Goal: Task Accomplishment & Management: Use online tool/utility

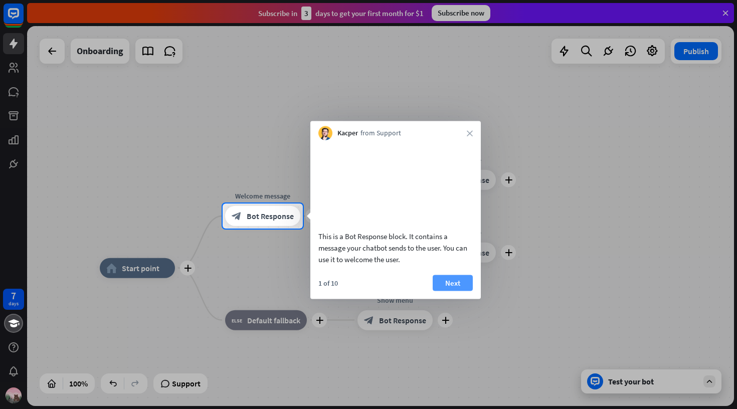
click at [445, 291] on button "Next" at bounding box center [453, 283] width 40 height 16
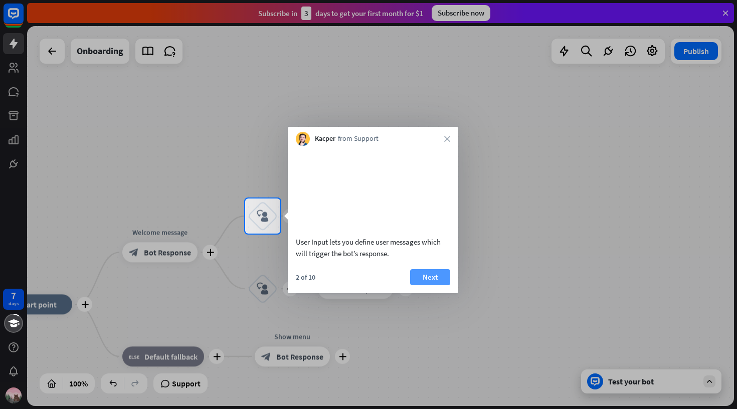
click at [437, 285] on button "Next" at bounding box center [430, 277] width 40 height 16
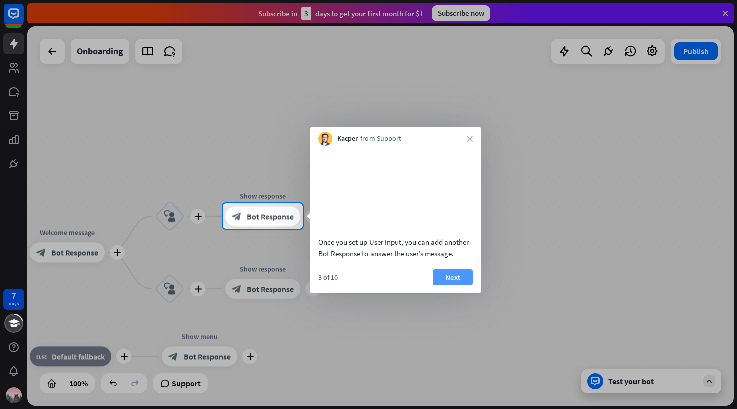
click at [438, 285] on button "Next" at bounding box center [453, 277] width 40 height 16
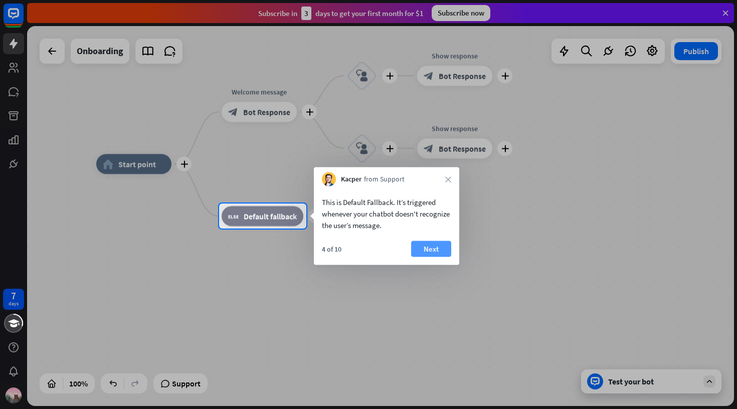
click at [433, 251] on button "Next" at bounding box center [431, 249] width 40 height 16
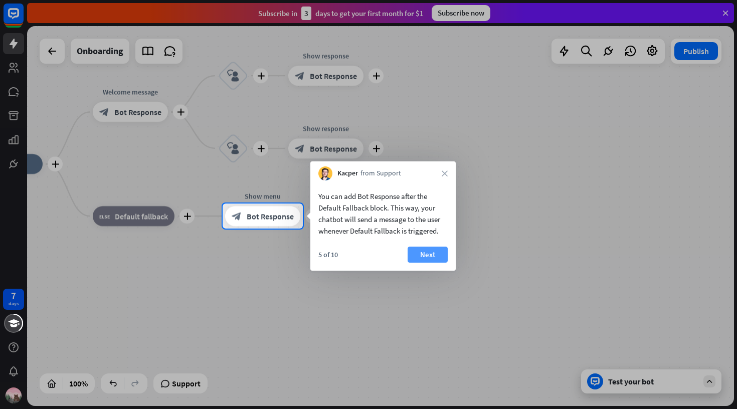
click at [436, 253] on button "Next" at bounding box center [428, 255] width 40 height 16
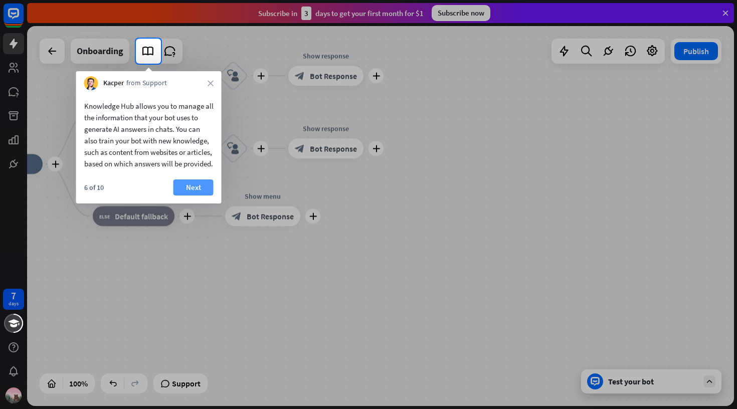
click at [196, 196] on button "Next" at bounding box center [194, 188] width 40 height 16
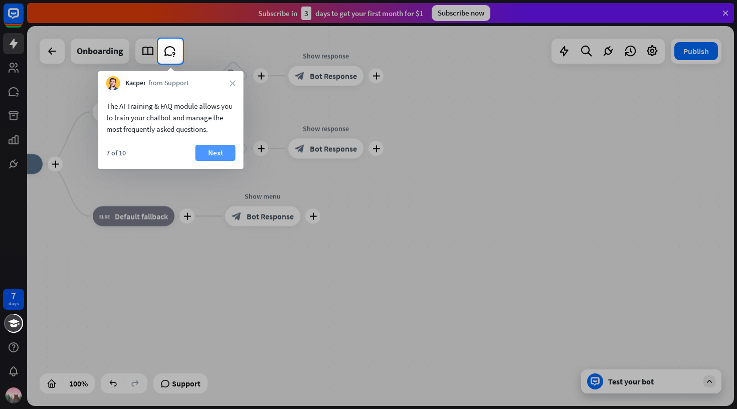
click at [229, 158] on button "Next" at bounding box center [216, 153] width 40 height 16
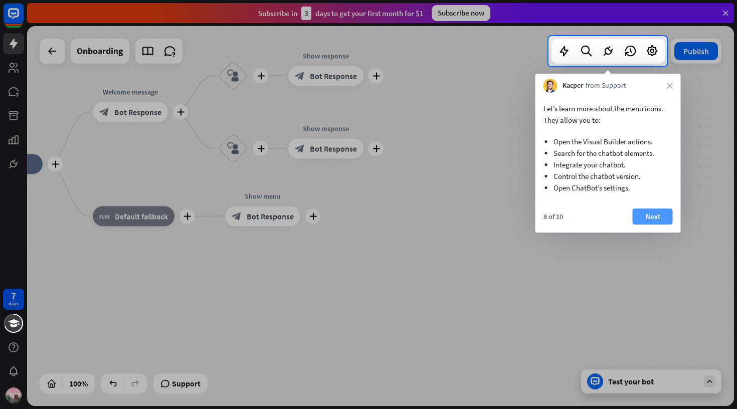
click at [650, 215] on button "Next" at bounding box center [653, 217] width 40 height 16
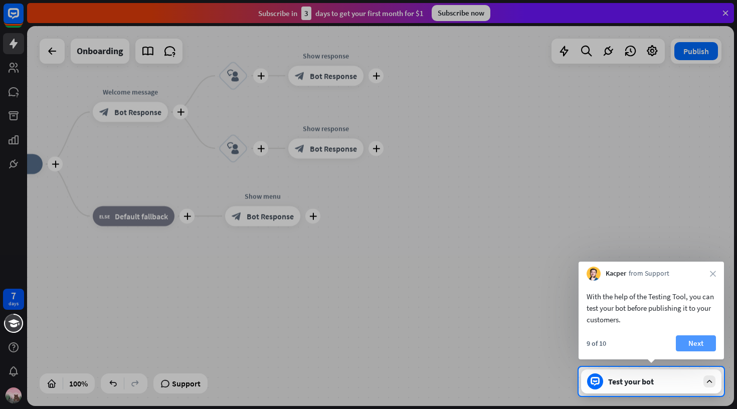
click at [696, 345] on button "Next" at bounding box center [696, 344] width 40 height 16
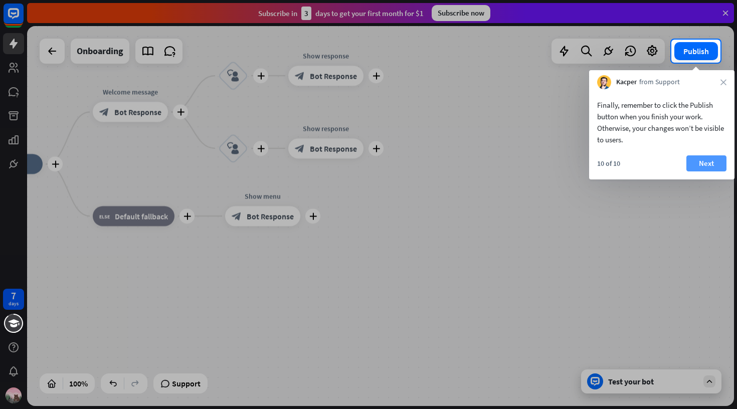
click at [707, 164] on button "Next" at bounding box center [707, 163] width 40 height 16
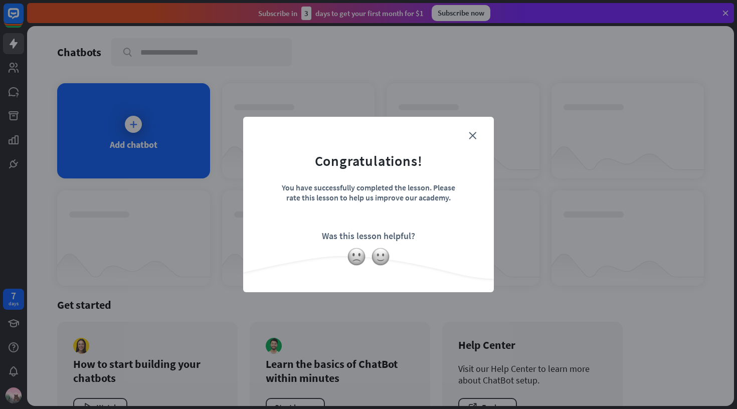
click at [479, 133] on form "Congratulations! You have successfully completed the lesson. Please rate this l…" at bounding box center [369, 189] width 226 height 120
click at [470, 136] on icon "close" at bounding box center [473, 136] width 8 height 8
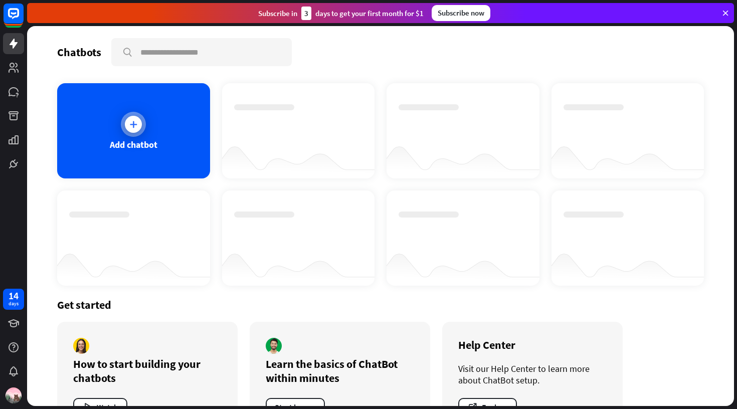
click at [134, 127] on icon at bounding box center [133, 124] width 10 height 10
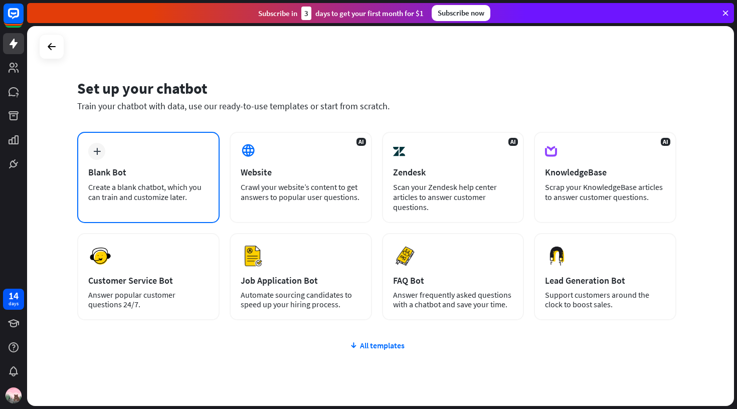
click at [158, 181] on div "plus Blank Bot Create a blank chatbot, which you can train and customize later." at bounding box center [148, 177] width 142 height 91
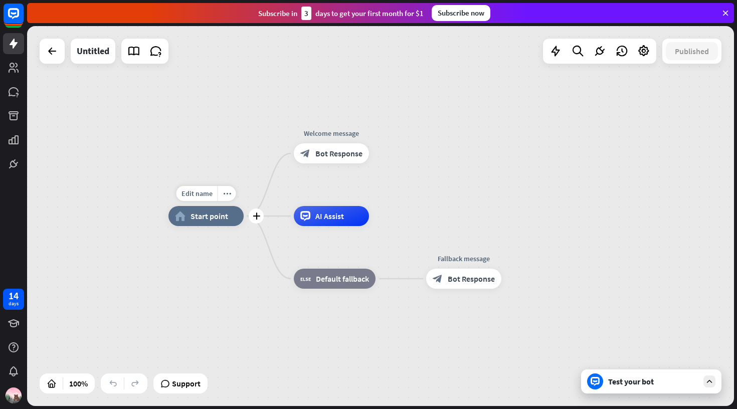
click at [221, 217] on span "Start point" at bounding box center [210, 216] width 38 height 10
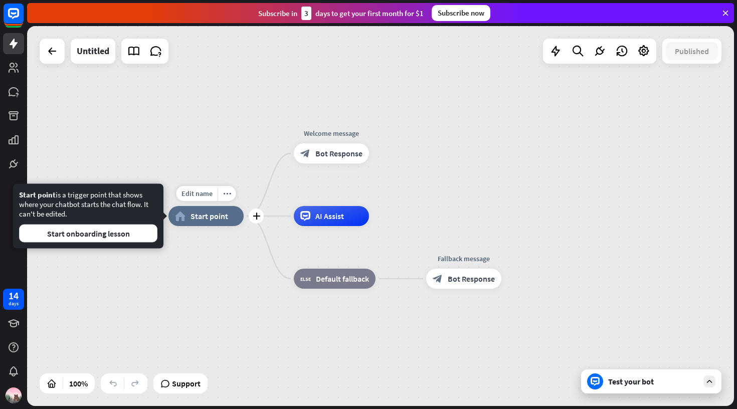
click at [221, 217] on span "Start point" at bounding box center [210, 216] width 38 height 10
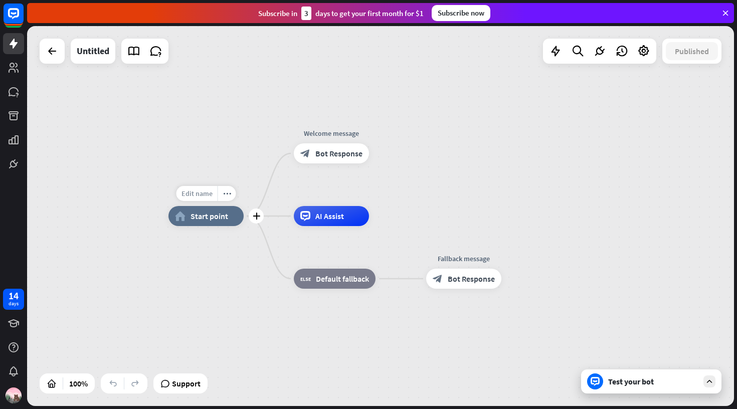
click at [199, 194] on span "Edit name" at bounding box center [197, 193] width 31 height 9
type input "*"
type input "**********"
click at [295, 201] on div "**********" at bounding box center [380, 216] width 707 height 380
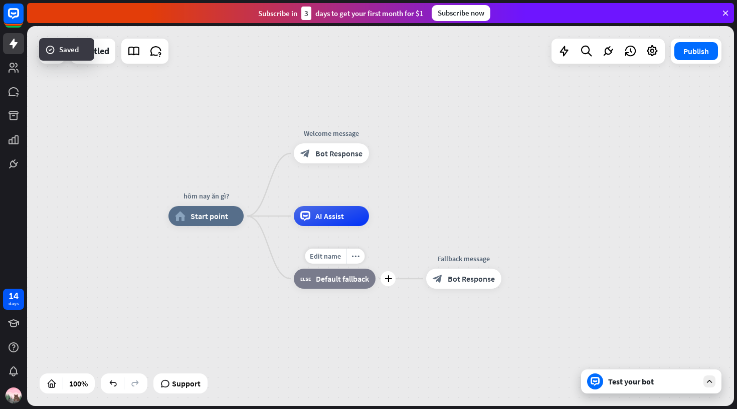
click at [328, 284] on div "block_fallback Default fallback" at bounding box center [335, 279] width 82 height 20
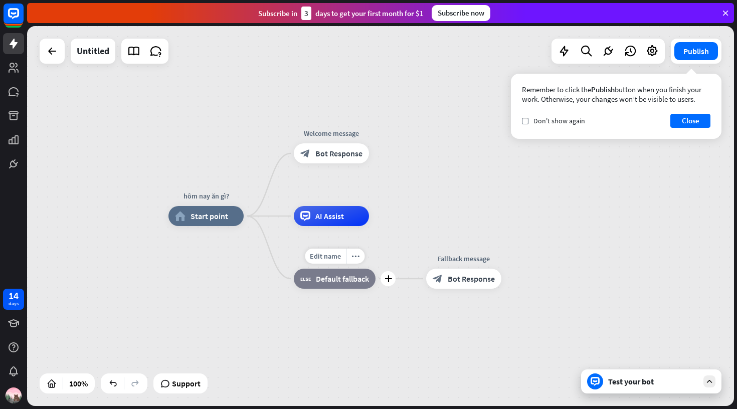
click at [325, 282] on span "Default fallback" at bounding box center [342, 279] width 53 height 10
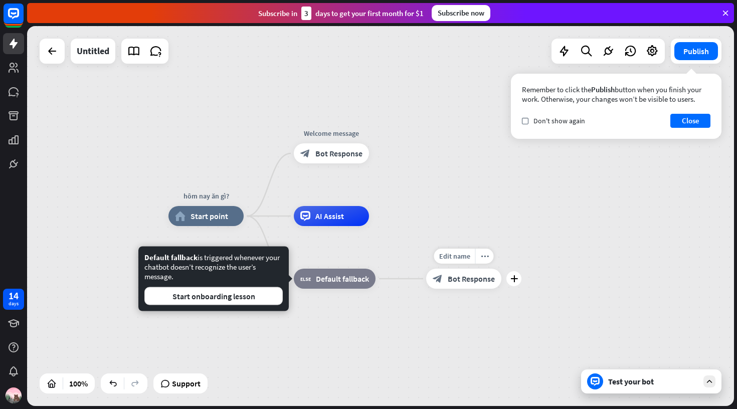
click at [441, 284] on div "block_bot_response Bot Response" at bounding box center [463, 279] width 75 height 20
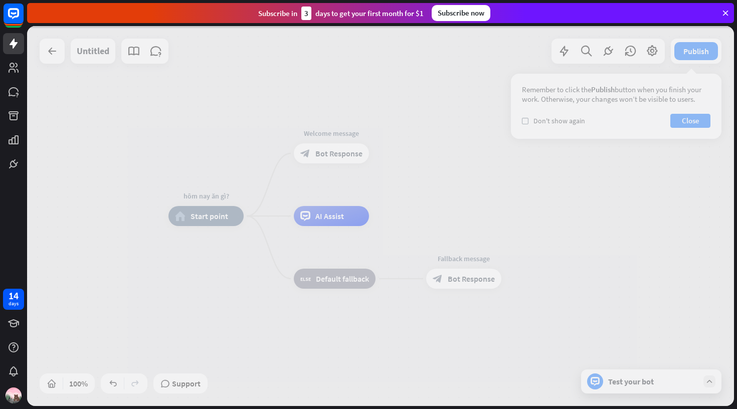
click at [506, 161] on div at bounding box center [380, 216] width 707 height 380
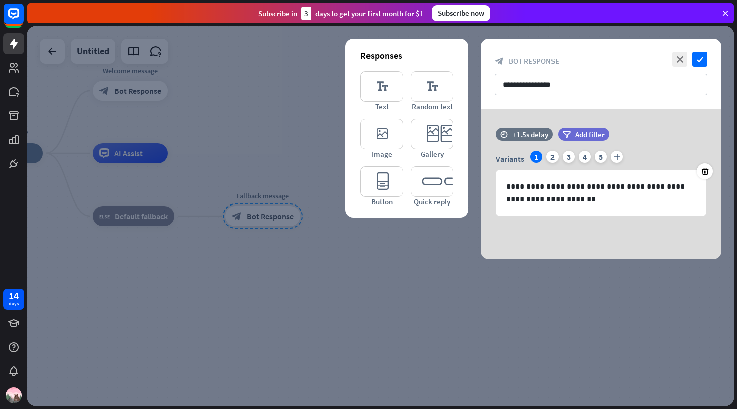
click at [410, 253] on div at bounding box center [380, 216] width 707 height 380
